Goal: Information Seeking & Learning: Learn about a topic

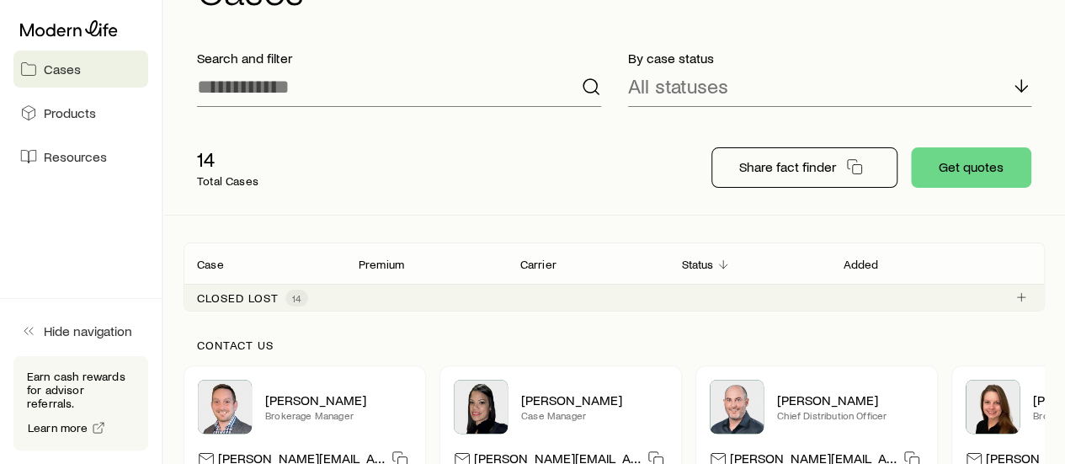
scroll to position [77, 0]
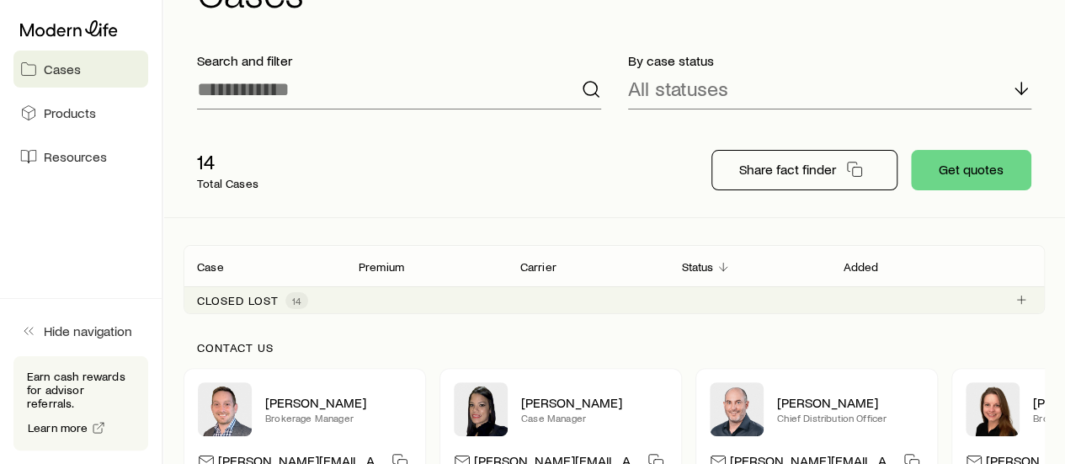
click at [204, 178] on p "Total Cases" at bounding box center [227, 183] width 61 height 13
click at [209, 170] on p "14" at bounding box center [227, 162] width 61 height 24
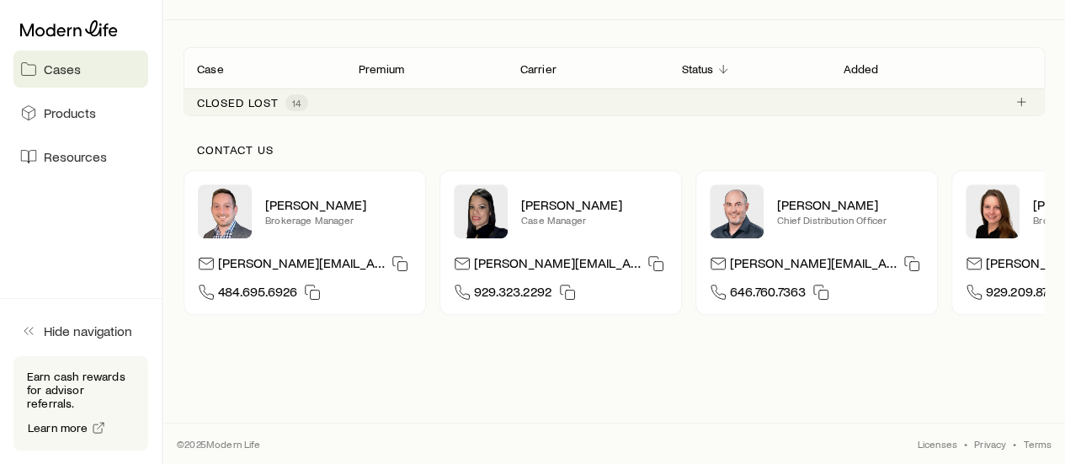
scroll to position [0, 0]
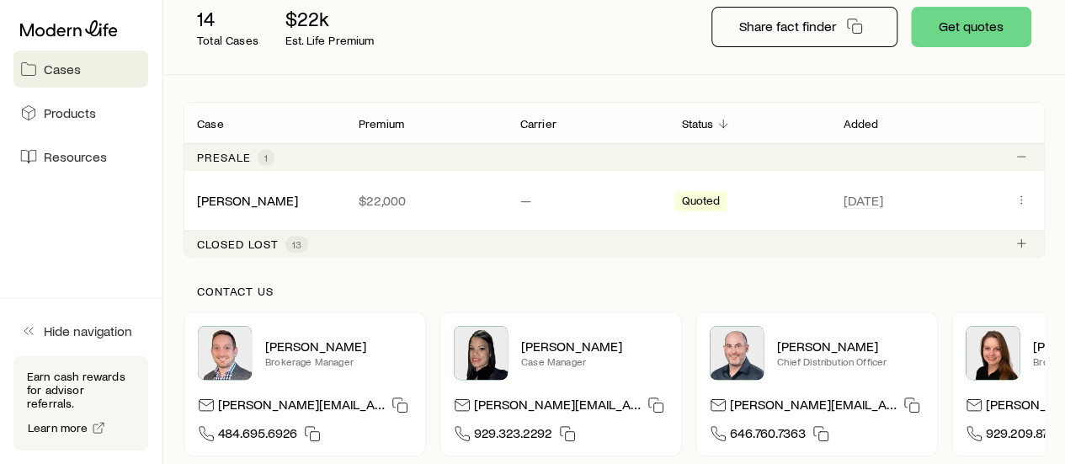
scroll to position [224, 0]
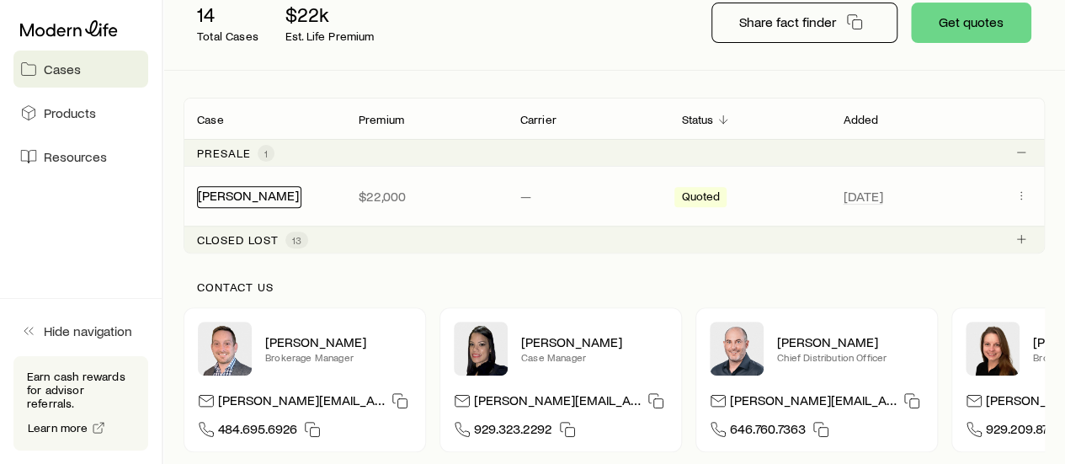
click at [286, 196] on link "[PERSON_NAME]" at bounding box center [248, 195] width 101 height 16
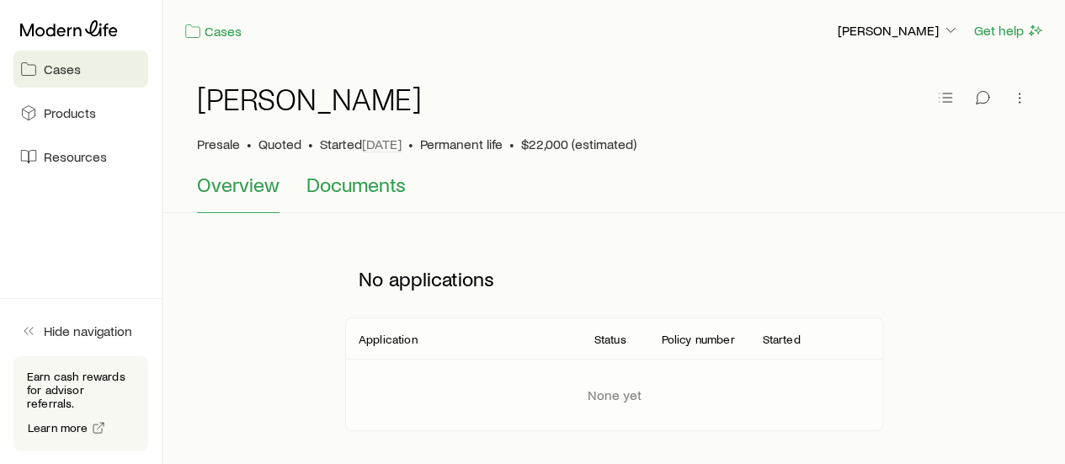
click at [360, 180] on span "Documents" at bounding box center [356, 185] width 99 height 24
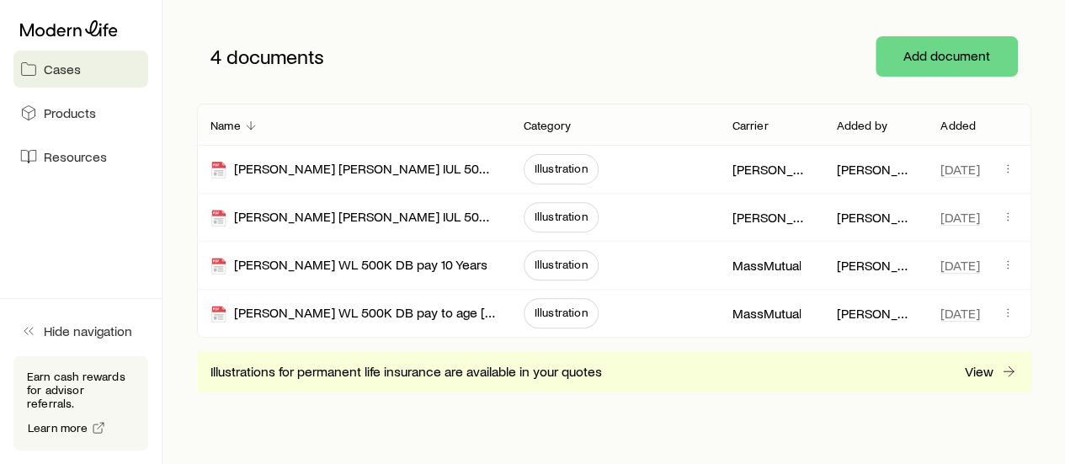
scroll to position [236, 0]
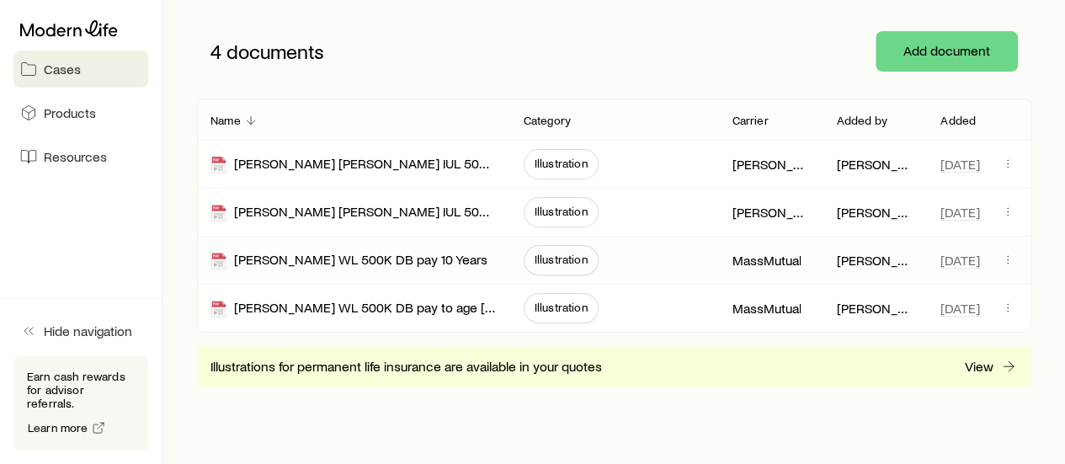
click at [565, 264] on span "Illustration" at bounding box center [561, 259] width 53 height 13
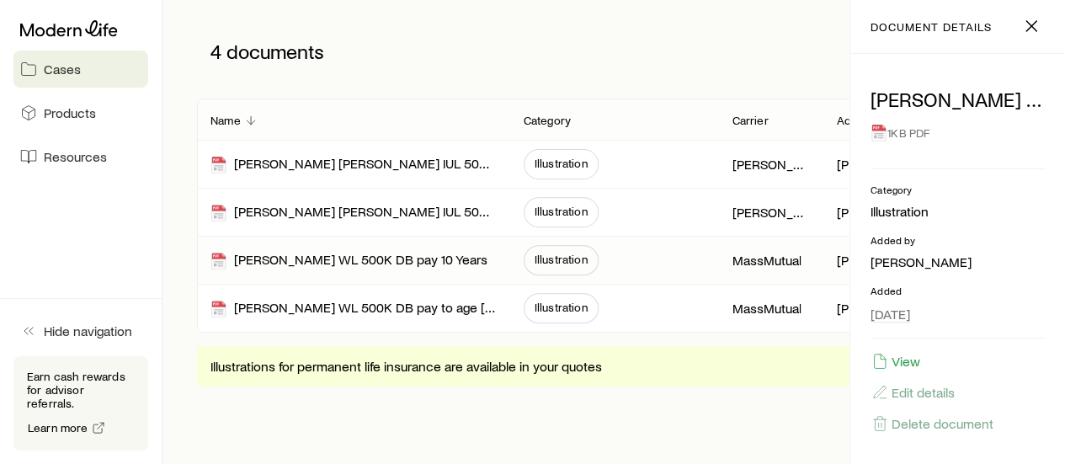
click at [898, 132] on div "1KB PDF" at bounding box center [958, 133] width 174 height 30
click at [883, 136] on icon at bounding box center [878, 133] width 13 height 17
click at [906, 363] on button "View" at bounding box center [896, 361] width 51 height 19
click at [562, 308] on span "Illustration" at bounding box center [561, 307] width 53 height 13
click at [903, 128] on div "1KB PDF" at bounding box center [958, 133] width 174 height 30
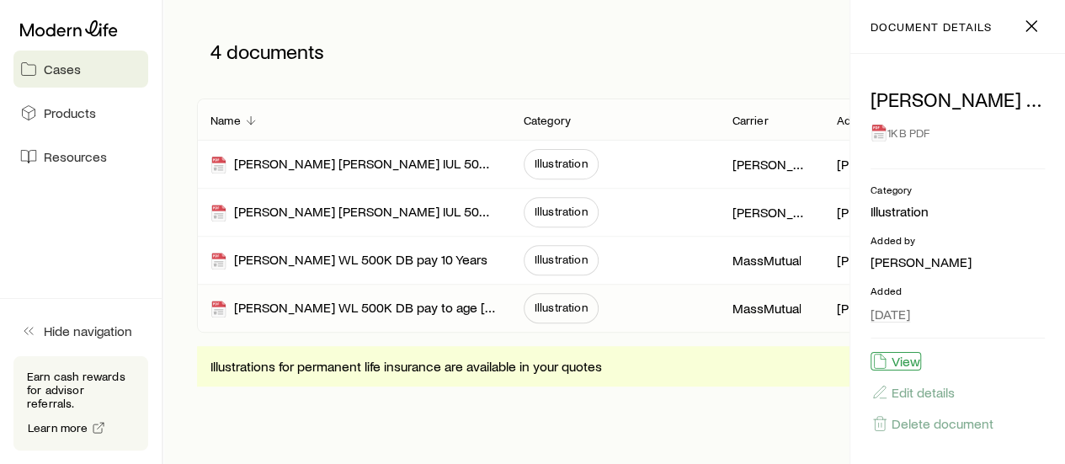
click at [902, 366] on button "View" at bounding box center [896, 361] width 51 height 19
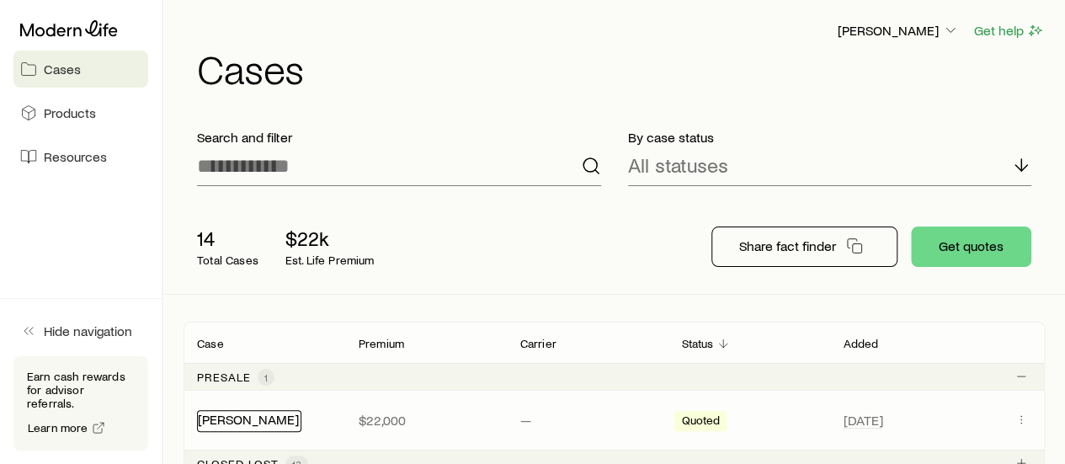
click at [285, 415] on link "[PERSON_NAME]" at bounding box center [248, 419] width 101 height 16
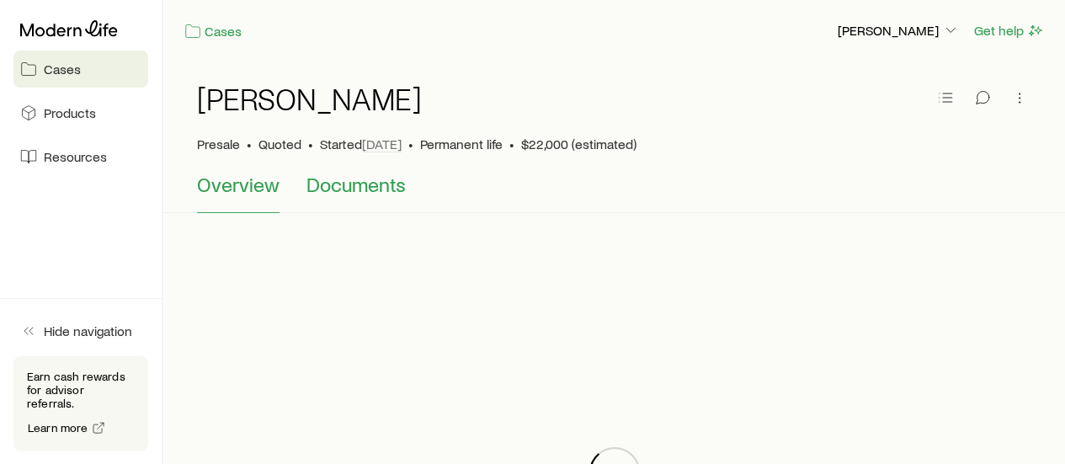
click at [352, 195] on span "Documents" at bounding box center [356, 185] width 99 height 24
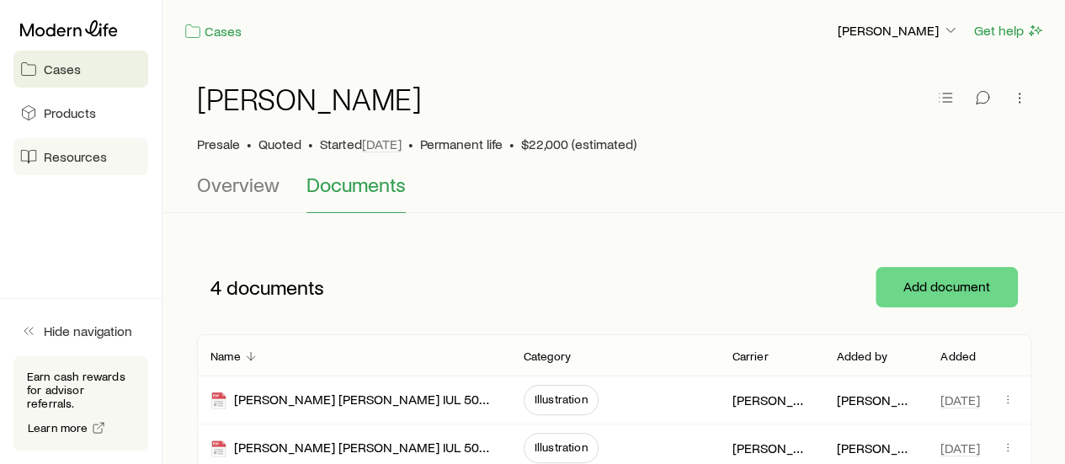
click at [101, 157] on span "Resources" at bounding box center [75, 156] width 63 height 17
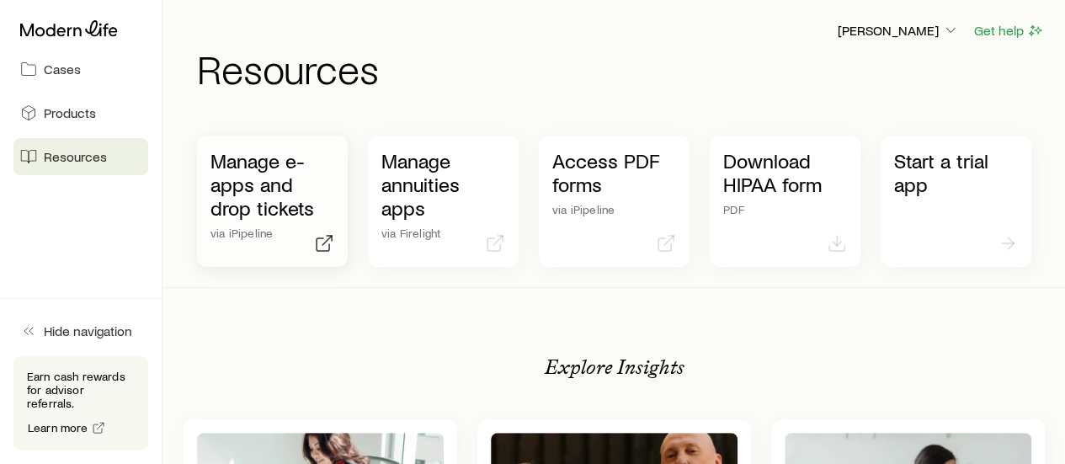
click at [260, 191] on p "Manage e-apps and drop tickets" at bounding box center [273, 184] width 124 height 71
